Goal: Task Accomplishment & Management: Manage account settings

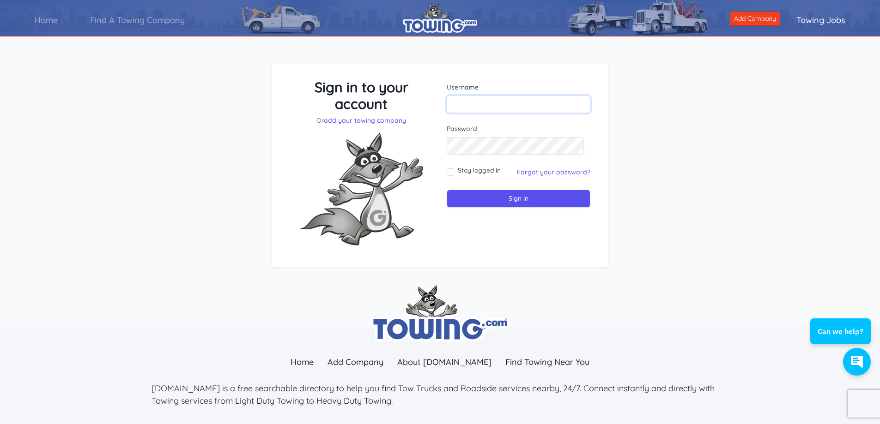
click at [488, 104] on input "text" at bounding box center [519, 105] width 144 height 18
type input "oscar@aftowing.com"
click at [664, 153] on div "Sign in to your account Or add your towing company Username oscar@aftowing.com …" at bounding box center [440, 173] width 880 height 263
click at [544, 174] on link "Forgot your password?" at bounding box center [553, 172] width 73 height 8
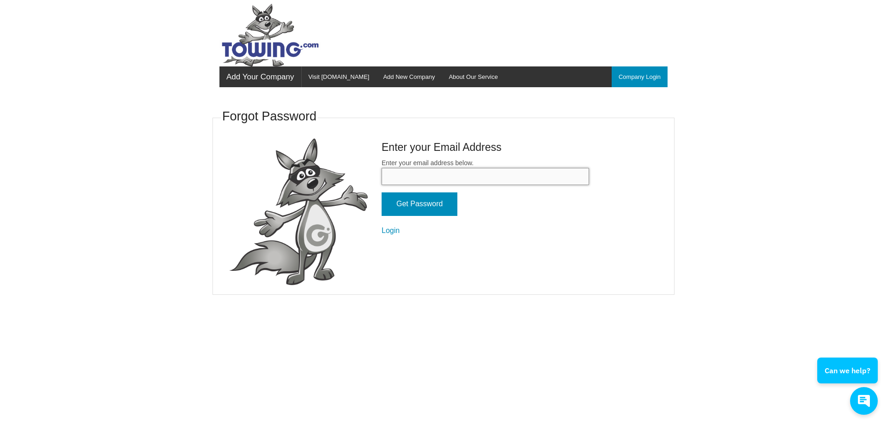
click at [443, 171] on input "Enter your email address below." at bounding box center [485, 176] width 207 height 17
type input "[EMAIL_ADDRESS][DOMAIN_NAME]"
click at [422, 208] on input "Get Password" at bounding box center [420, 205] width 76 height 24
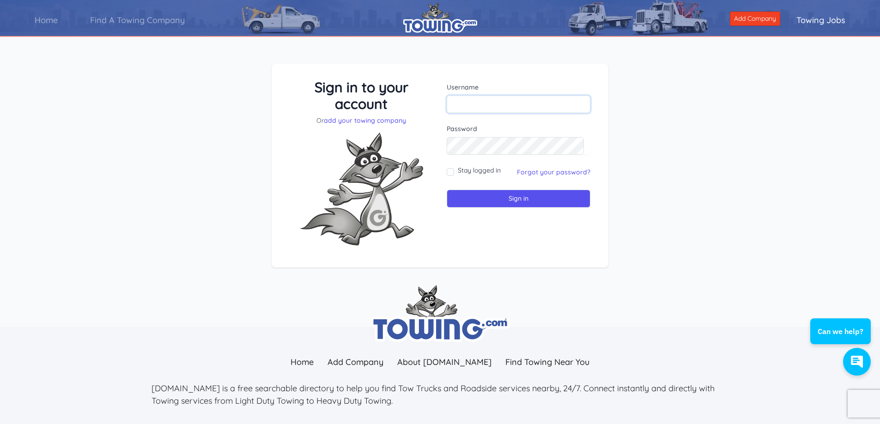
click at [493, 102] on input "text" at bounding box center [519, 105] width 144 height 18
type input "oscar@aftowing.com"
click at [787, 103] on div "Sign in to your account Or add your towing company Username oscar@aftowing.com …" at bounding box center [440, 173] width 880 height 263
click at [487, 198] on input "Sign in" at bounding box center [519, 199] width 144 height 18
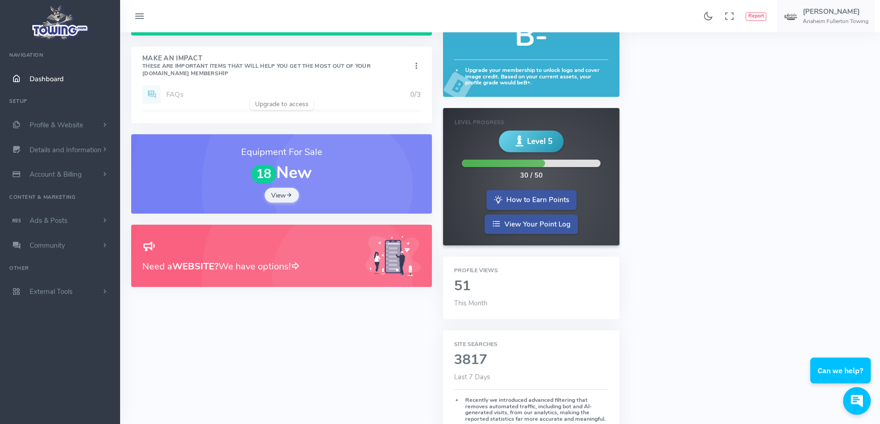
scroll to position [46, 0]
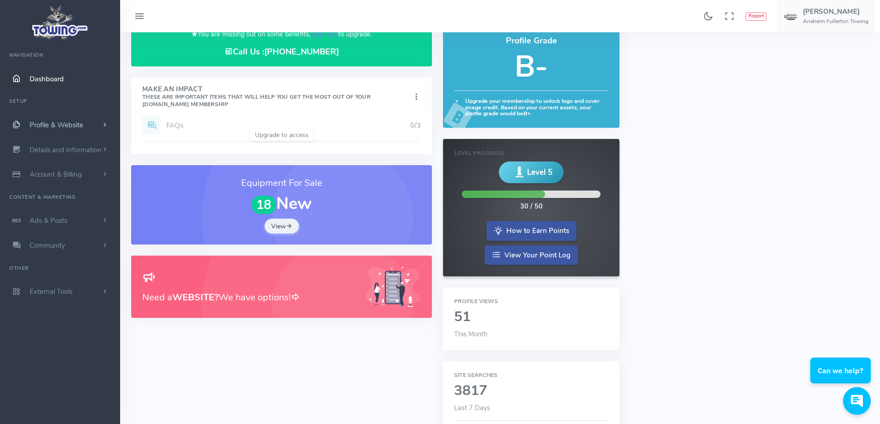
click at [41, 125] on span "Profile & Website" at bounding box center [57, 125] width 54 height 9
click at [60, 146] on link "Homepage Content" at bounding box center [71, 143] width 97 height 18
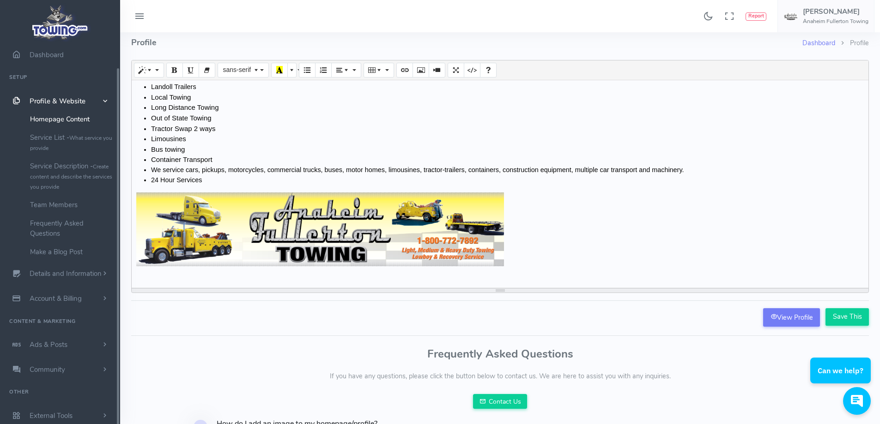
scroll to position [91, 0]
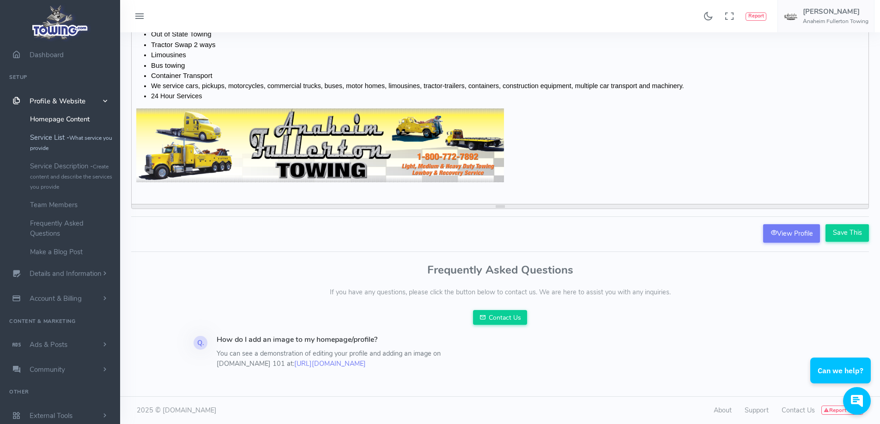
click at [54, 140] on link "Service List - What service you provide" at bounding box center [71, 142] width 97 height 29
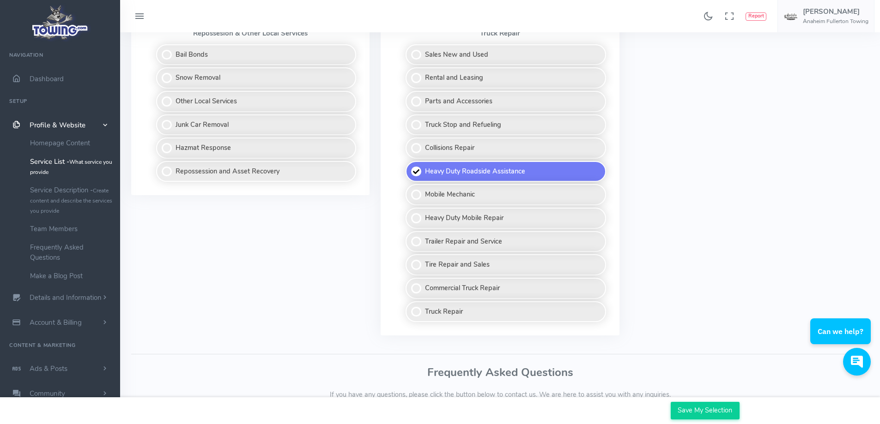
scroll to position [762, 0]
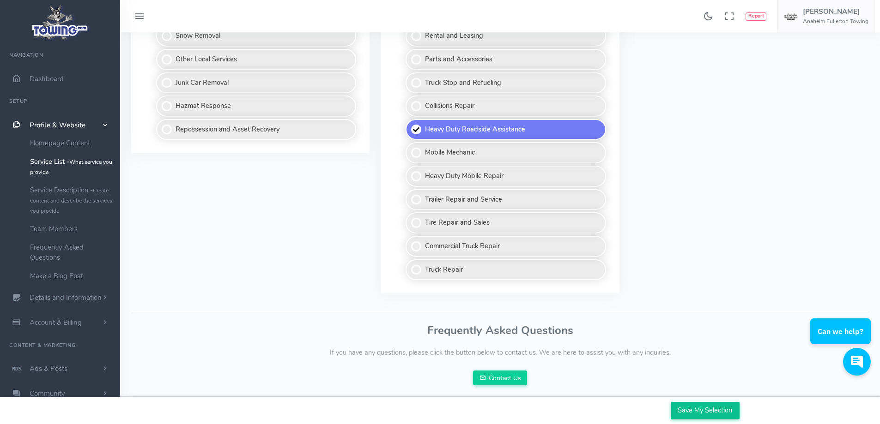
click at [703, 413] on input "Save My Selection" at bounding box center [705, 411] width 69 height 18
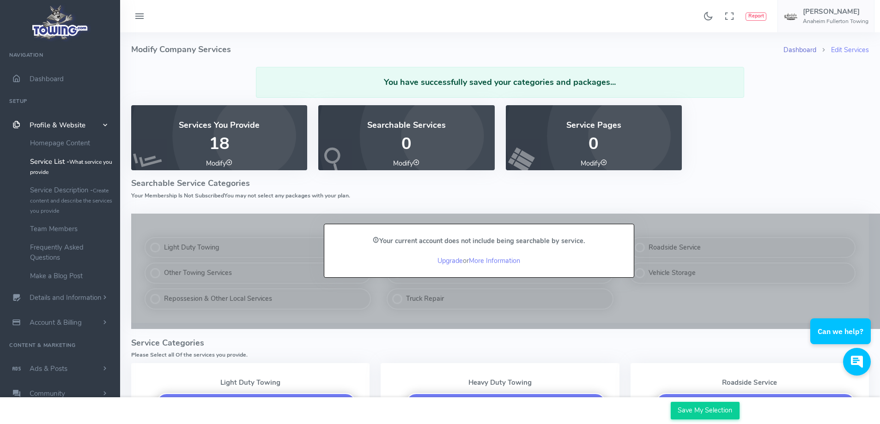
click at [800, 48] on link "Dashboard" at bounding box center [799, 49] width 33 height 9
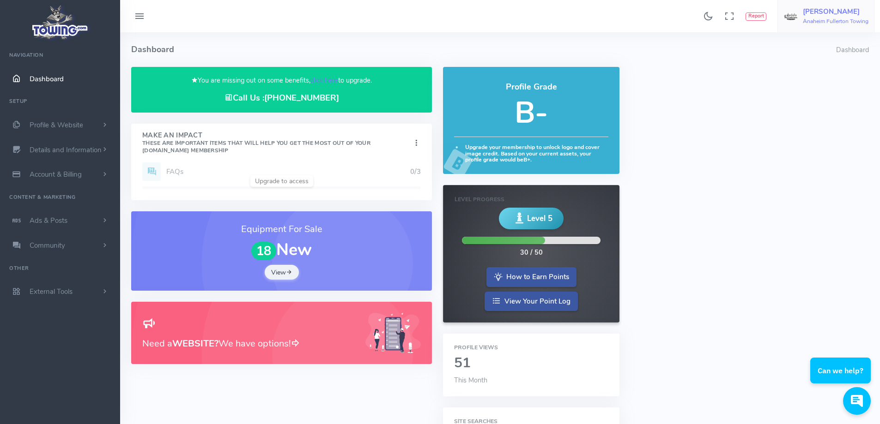
click at [826, 10] on h5 "[PERSON_NAME]" at bounding box center [836, 11] width 66 height 7
click at [822, 55] on span "Account Settings" at bounding box center [830, 55] width 51 height 9
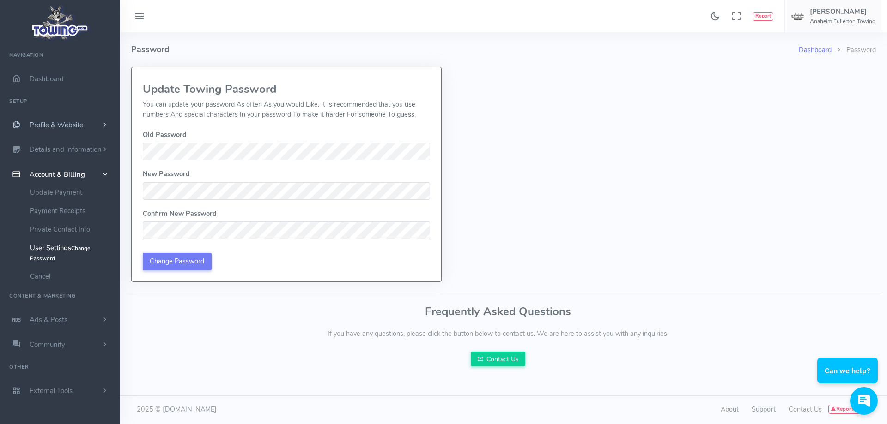
click at [47, 123] on span "Profile & Website" at bounding box center [57, 125] width 54 height 9
click at [48, 142] on link "Homepage Content" at bounding box center [71, 143] width 97 height 18
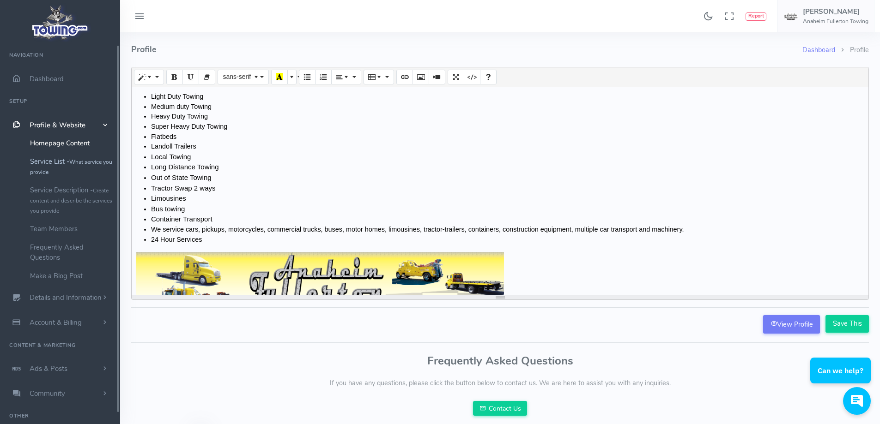
click at [60, 163] on link "Service List - What service you provide" at bounding box center [71, 166] width 97 height 29
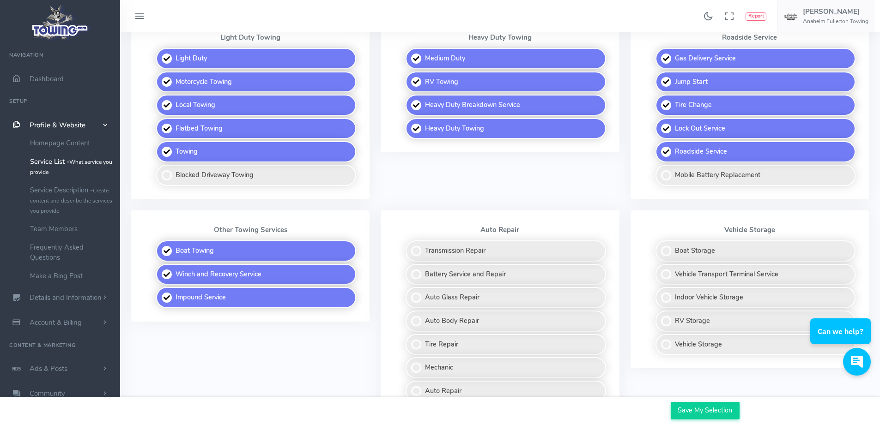
scroll to position [323, 0]
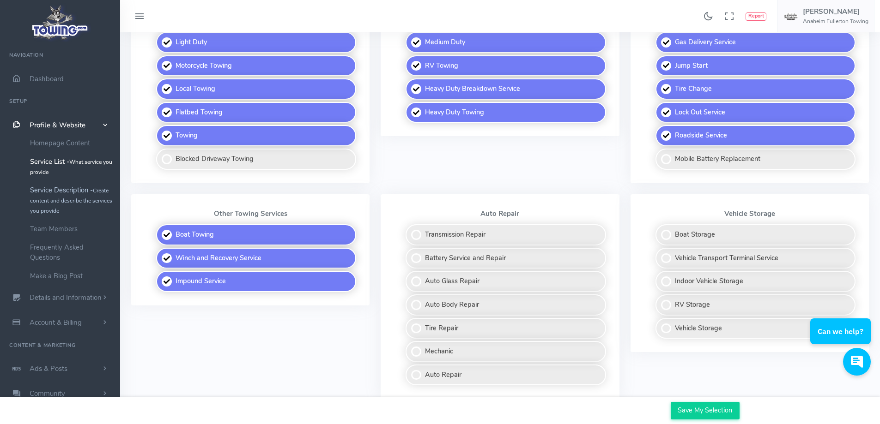
click at [44, 195] on link "Service Description - Create content and describe the services you provide" at bounding box center [71, 200] width 97 height 39
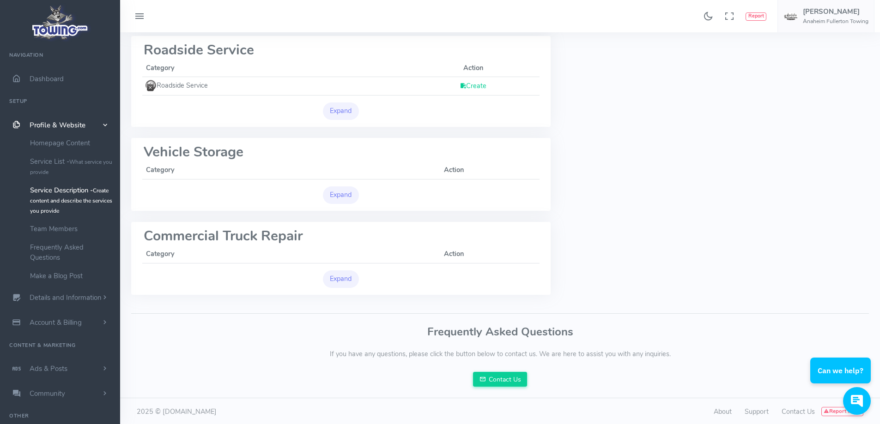
scroll to position [279, 0]
click at [62, 228] on link "Team Members" at bounding box center [71, 229] width 97 height 18
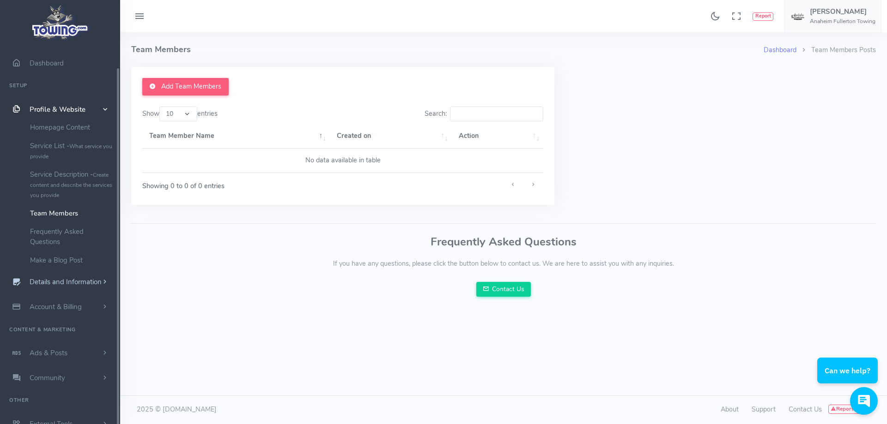
scroll to position [24, 0]
click at [60, 275] on span "Details and Information" at bounding box center [66, 274] width 72 height 9
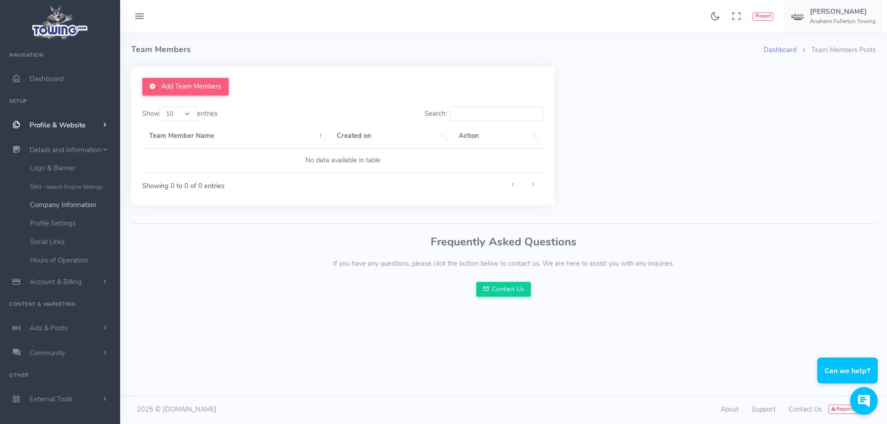
click at [82, 208] on link "Company Information" at bounding box center [71, 205] width 97 height 18
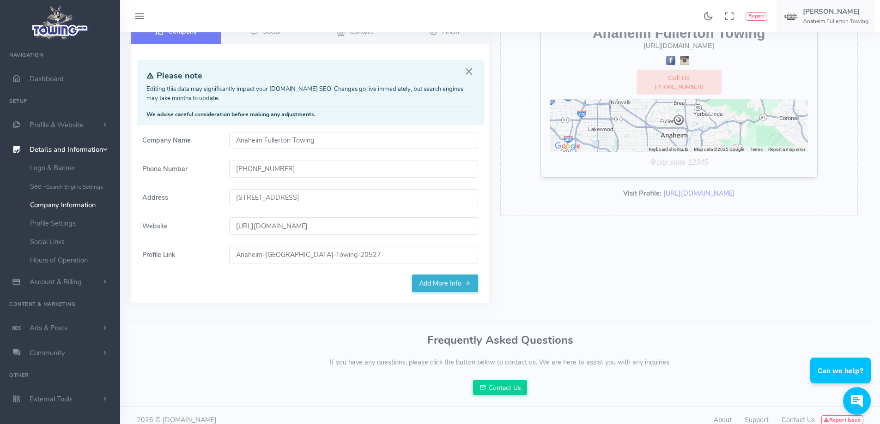
scroll to position [87, 0]
